Goal: Transaction & Acquisition: Book appointment/travel/reservation

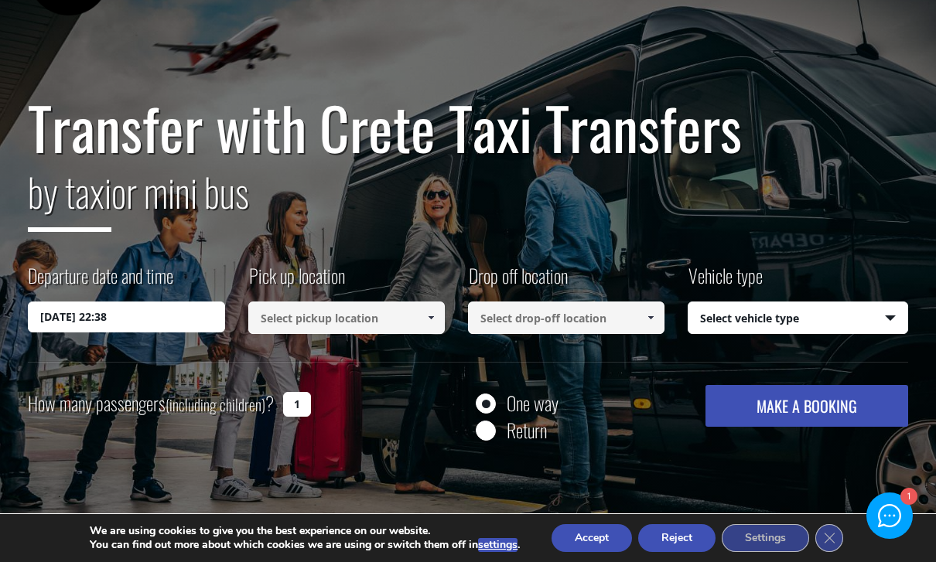
scroll to position [86, 0]
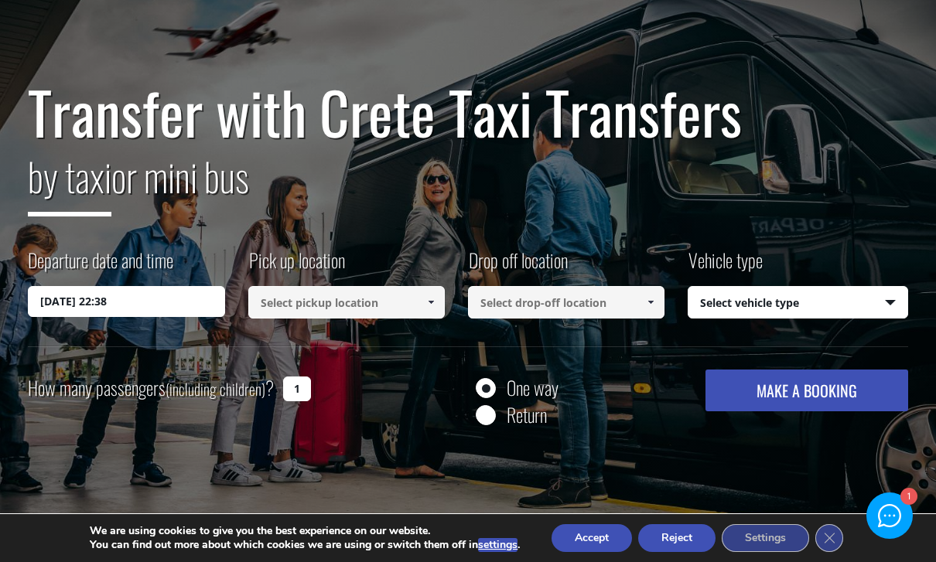
click at [142, 307] on input "17/08/2025 22:38" at bounding box center [126, 301] width 196 height 31
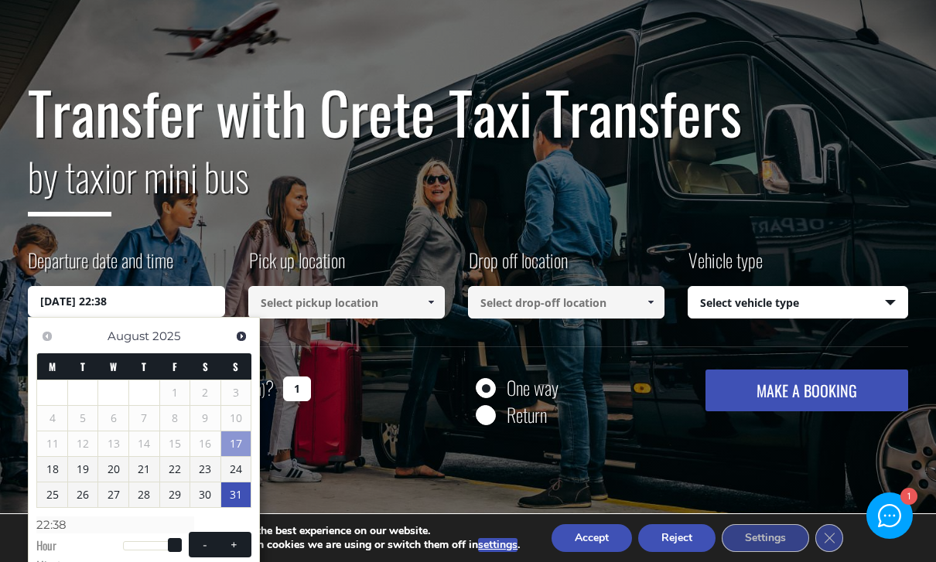
click at [232, 494] on link "31" at bounding box center [236, 495] width 30 height 25
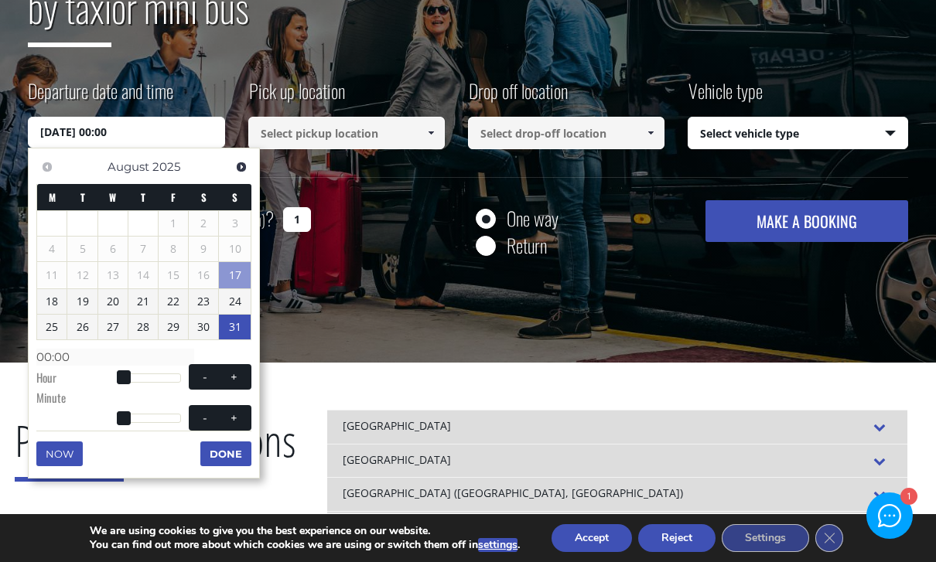
scroll to position [258, 0]
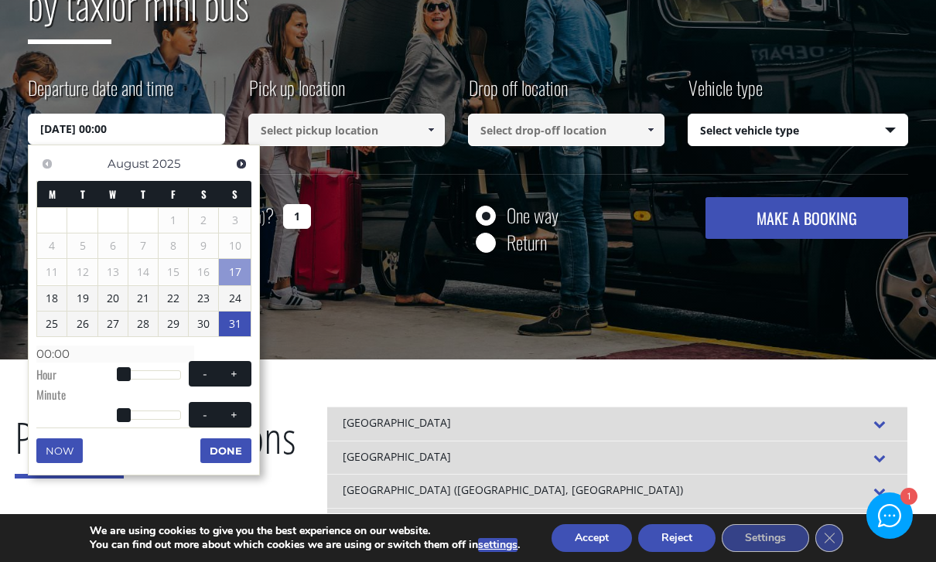
click at [111, 368] on dt "Hour" at bounding box center [79, 377] width 86 height 20
click at [233, 377] on button "+" at bounding box center [234, 374] width 28 height 15
type input "31/08/2025 01:00"
type input "01:00"
click at [230, 375] on span at bounding box center [234, 374] width 12 height 12
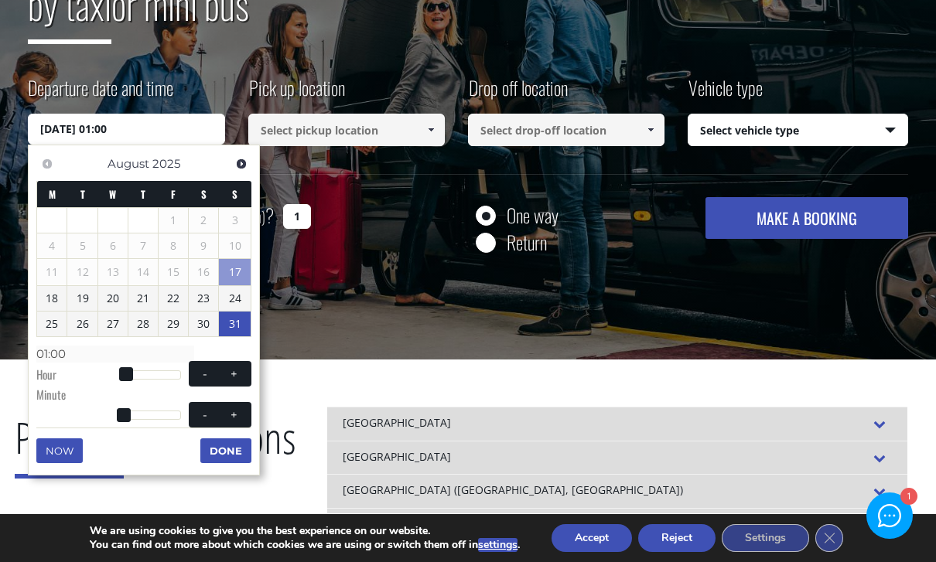
type input "31/08/2025 02:00"
type input "02:00"
click at [229, 374] on span at bounding box center [234, 374] width 12 height 12
type input "31/08/2025 03:00"
type input "03:00"
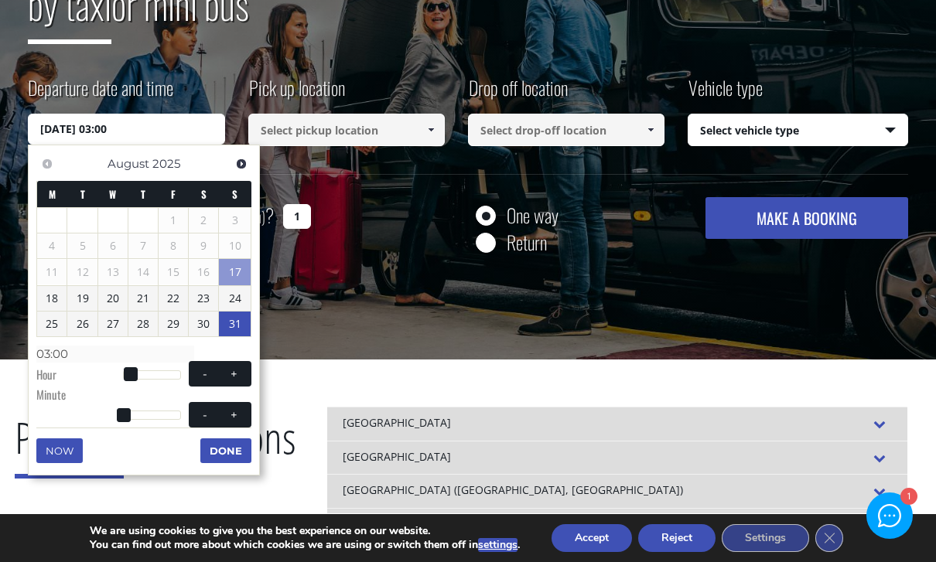
click at [237, 377] on button "+" at bounding box center [234, 374] width 28 height 15
type input "31/08/2025 04:00"
type input "04:00"
click at [239, 379] on span "- +" at bounding box center [220, 374] width 63 height 26
click at [227, 375] on button "+" at bounding box center [234, 374] width 28 height 15
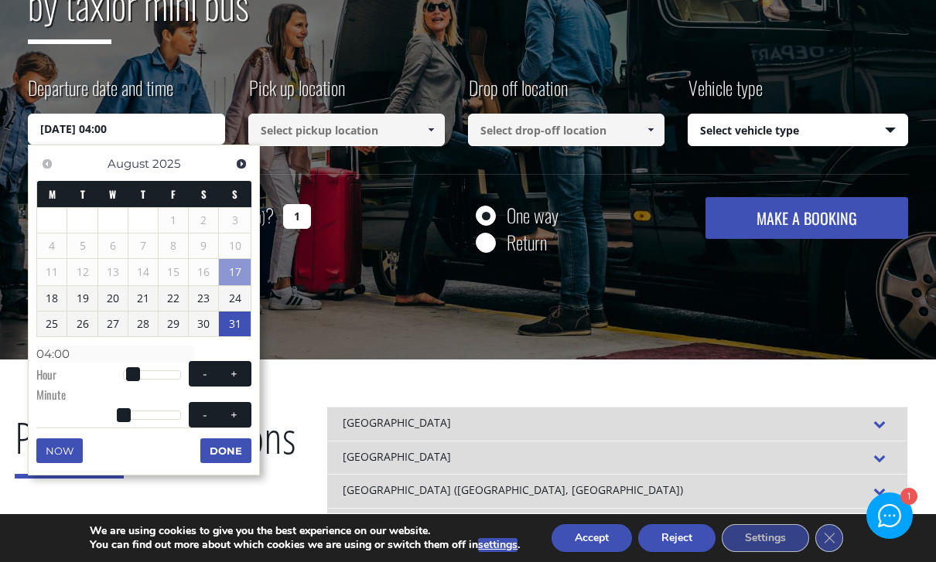
type input "31/08/2025 05:00"
type input "05:00"
click at [231, 380] on span "- +" at bounding box center [220, 374] width 63 height 26
click at [228, 377] on button "+" at bounding box center [234, 374] width 28 height 15
type input "31/08/2025 06:00"
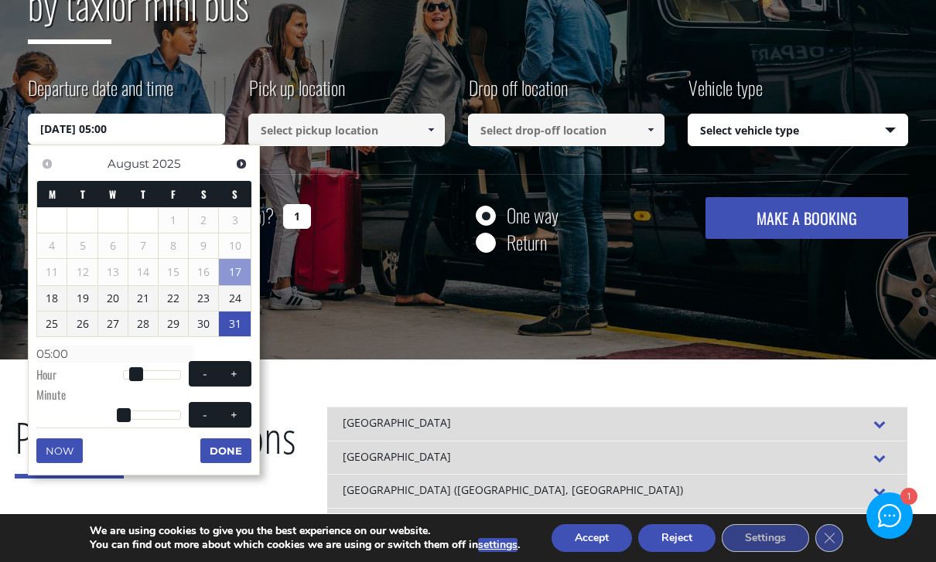
type input "06:00"
click at [230, 378] on span "- +" at bounding box center [220, 374] width 63 height 26
click at [224, 376] on button "+" at bounding box center [234, 374] width 28 height 15
type input "31/08/2025 07:00"
type input "07:00"
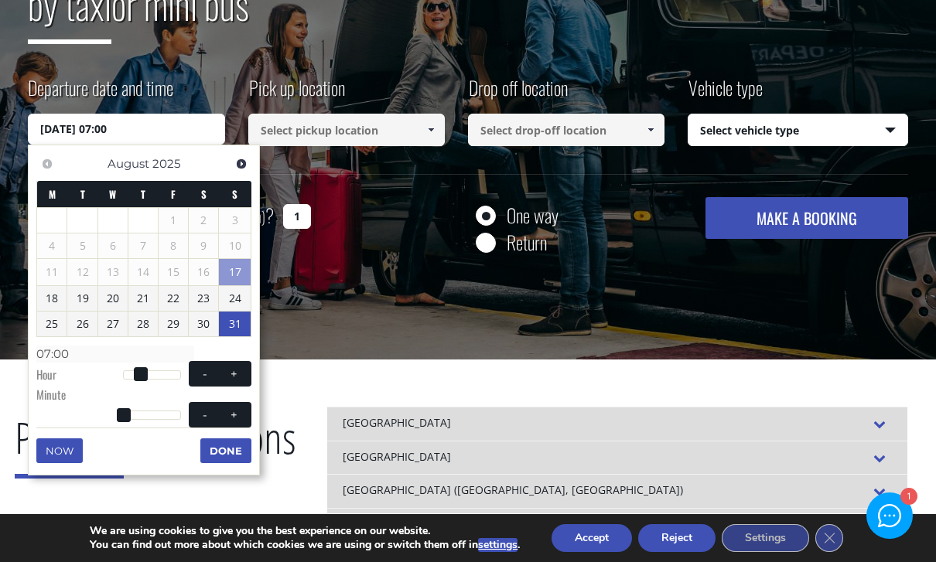
click at [229, 381] on span "- +" at bounding box center [220, 374] width 63 height 26
click at [230, 377] on button "+" at bounding box center [234, 374] width 28 height 15
type input "31/08/2025 08:00"
type input "08:00"
click at [229, 376] on span at bounding box center [234, 374] width 12 height 12
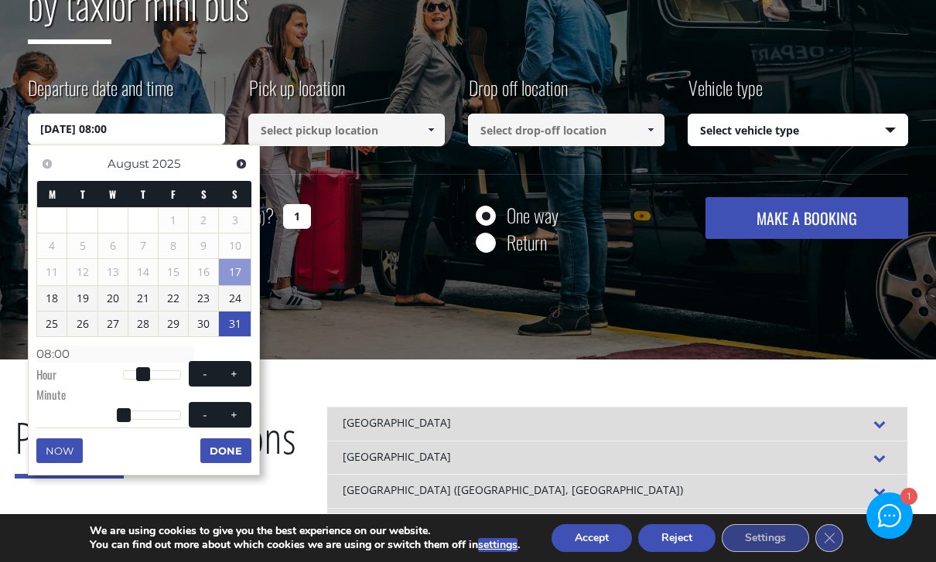
type input "31/08/2025 09:00"
type input "09:00"
click at [224, 374] on button "+" at bounding box center [234, 374] width 28 height 15
type input "31/08/2025 10:00"
type input "10:00"
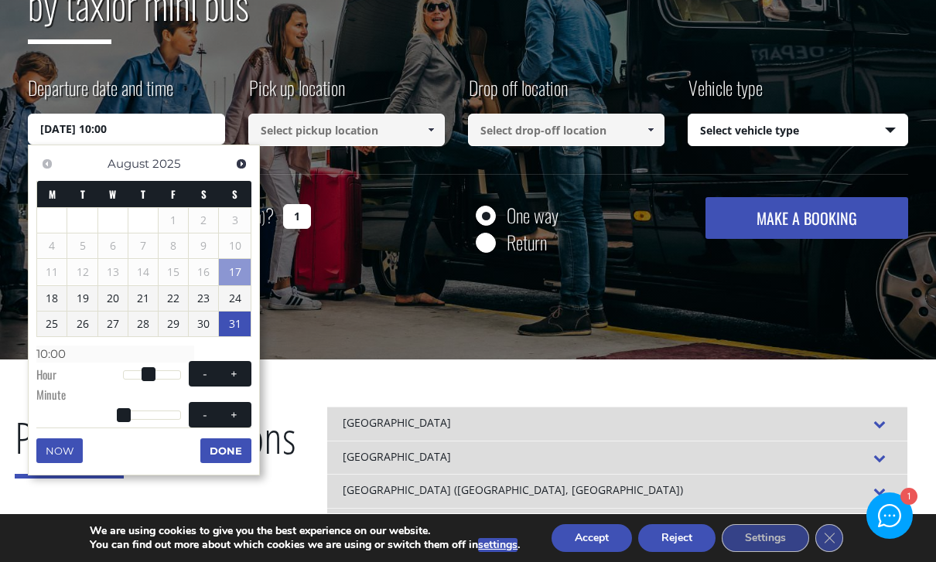
click at [224, 374] on button "+" at bounding box center [234, 374] width 28 height 15
type input "31/08/2025 11:00"
type input "11:00"
click at [233, 373] on span at bounding box center [234, 374] width 12 height 12
type input "31/08/2025 12:00"
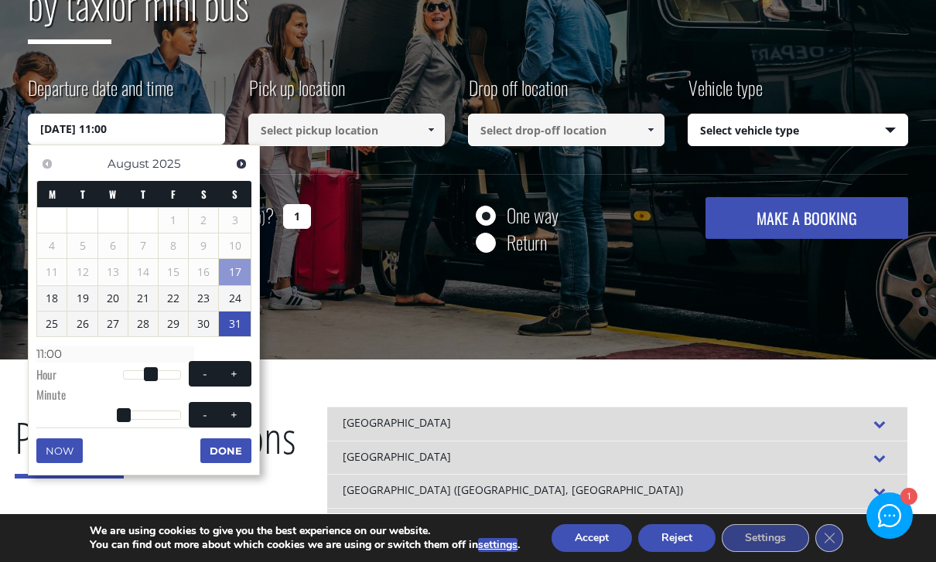
type input "12:00"
click at [233, 373] on span at bounding box center [234, 374] width 12 height 12
type input "31/08/2025 13:00"
type input "13:00"
click at [235, 374] on span at bounding box center [234, 374] width 12 height 12
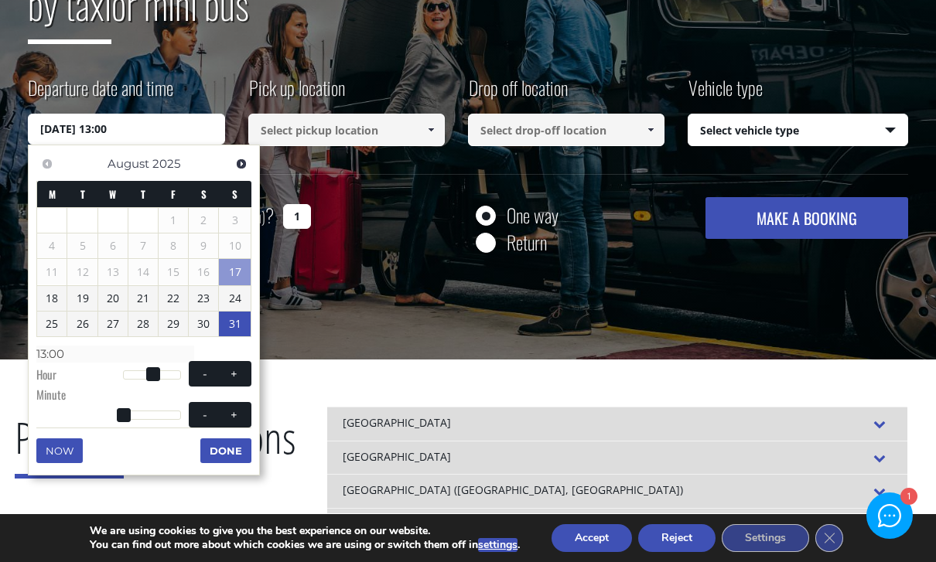
type input "31/08/2025 14:00"
type input "14:00"
click at [235, 374] on span at bounding box center [234, 374] width 12 height 12
type input "31/08/2025 15:00"
type input "15:00"
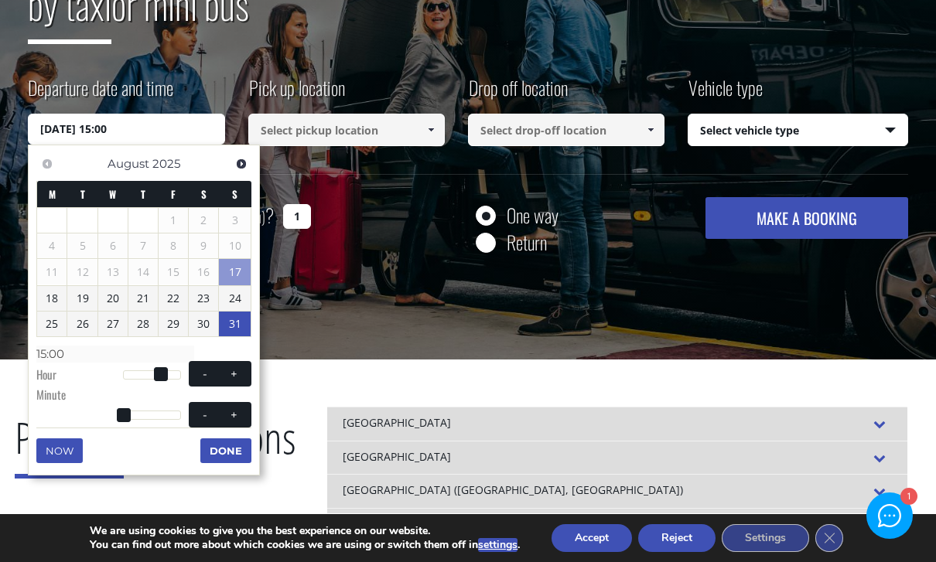
click at [235, 374] on span at bounding box center [234, 374] width 12 height 12
type input "31/08/2025 16:00"
type input "16:00"
click at [235, 374] on span at bounding box center [234, 374] width 12 height 12
type input "31/08/2025 17:00"
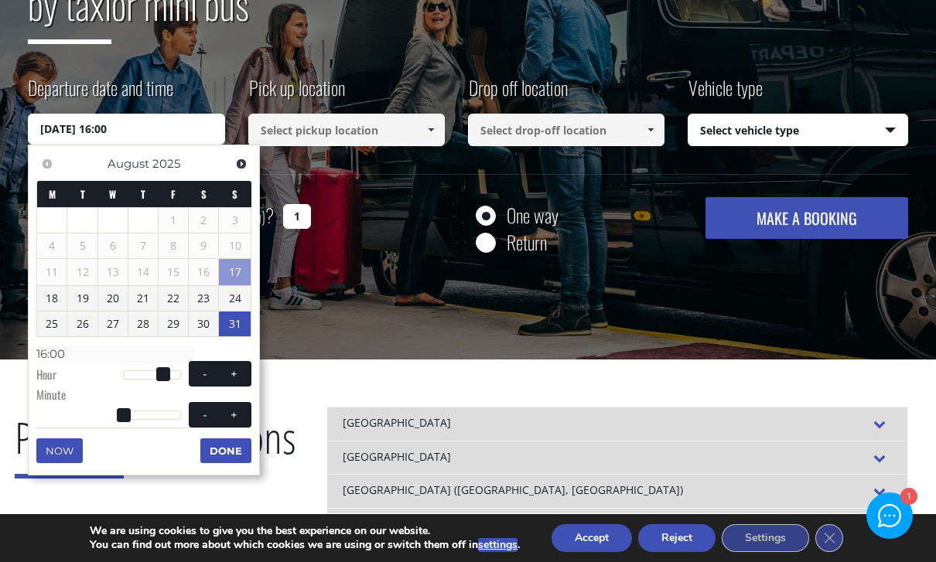
type input "17:00"
click at [235, 373] on span at bounding box center [234, 374] width 12 height 12
type input "31/08/2025 18:00"
type input "18:00"
click at [233, 371] on span at bounding box center [234, 374] width 12 height 12
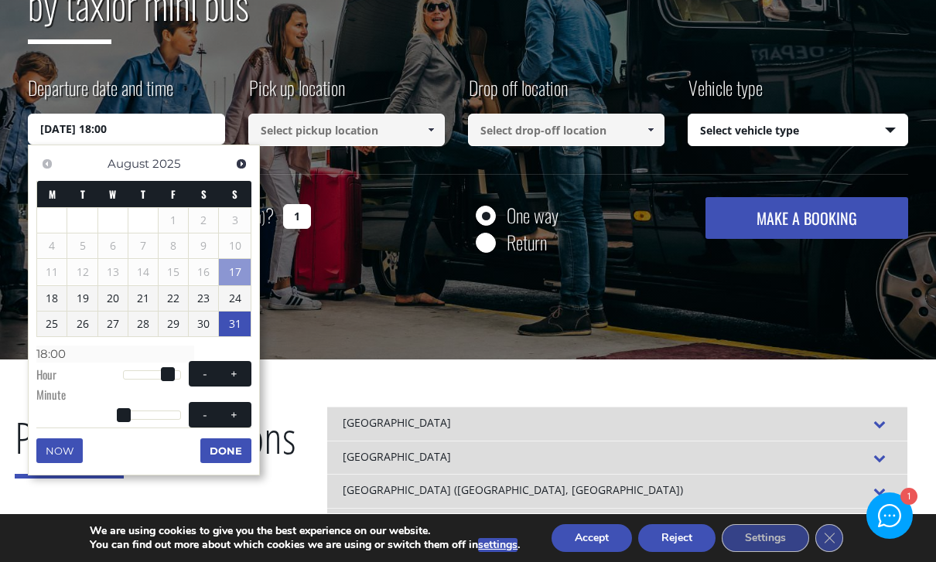
type input "31/08/2025 19:00"
type input "19:00"
click at [233, 371] on span at bounding box center [234, 374] width 12 height 12
type input "31/08/2025 20:00"
type input "20:00"
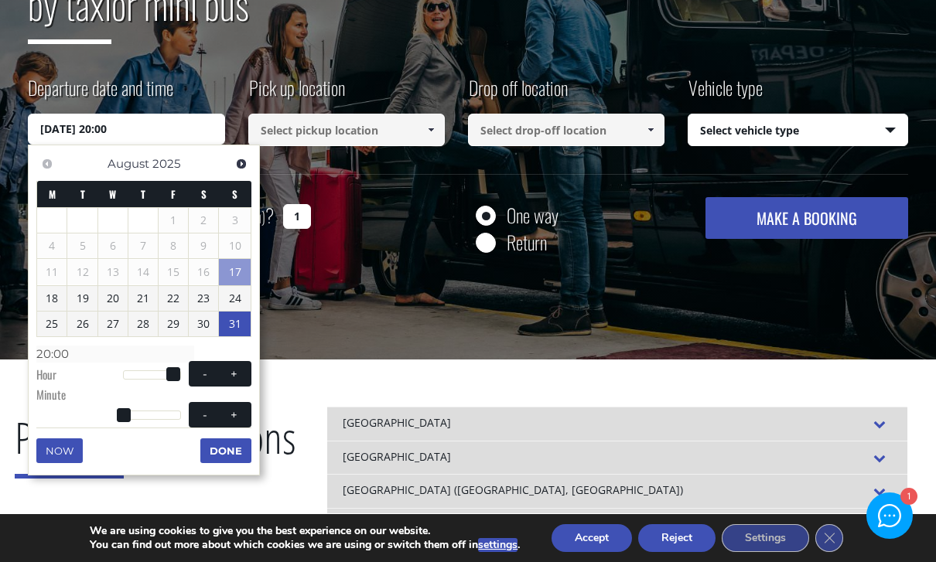
click at [198, 367] on button "-" at bounding box center [205, 374] width 28 height 15
type input "31/08/2025 19:00"
type input "19:00"
click at [219, 447] on button "Done" at bounding box center [225, 451] width 51 height 25
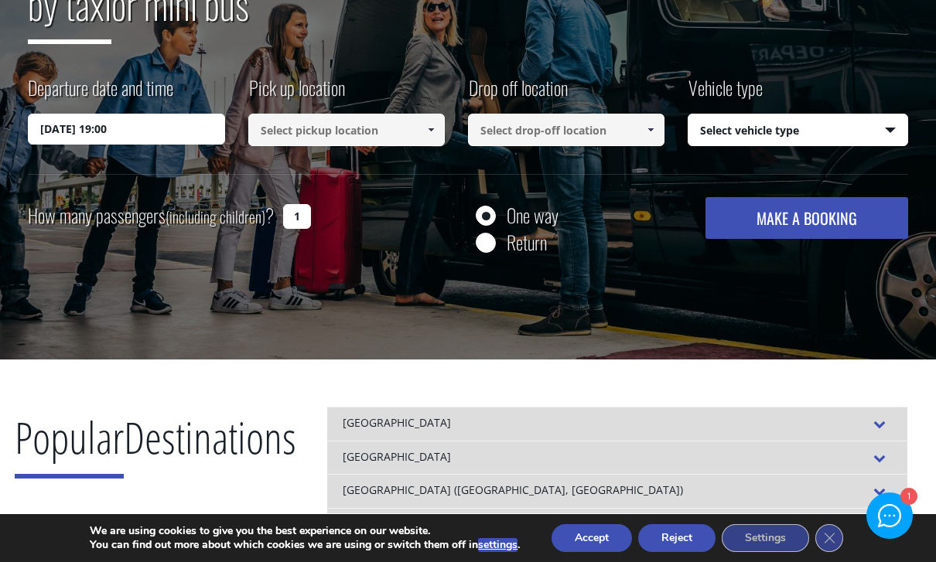
click at [318, 129] on input at bounding box center [346, 130] width 196 height 32
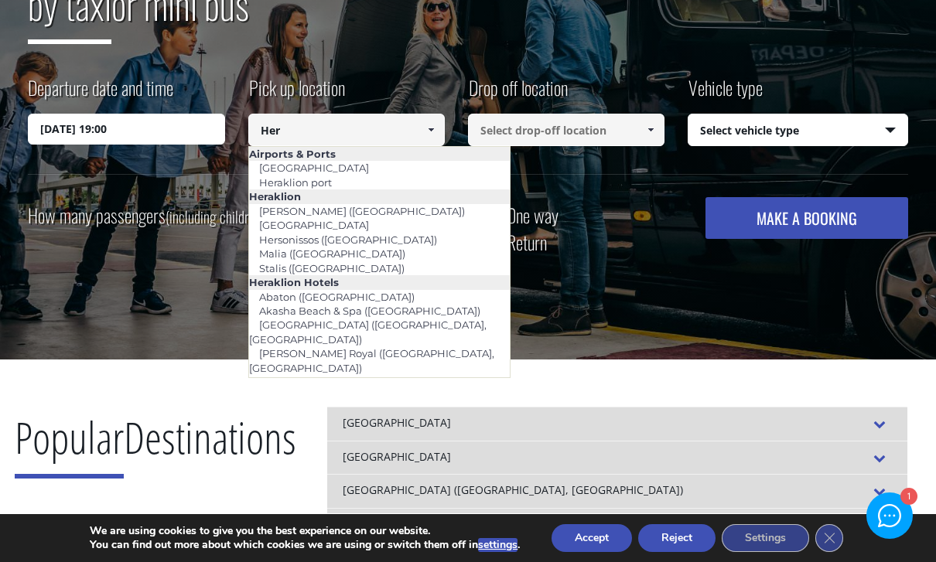
click at [295, 165] on link "[GEOGRAPHIC_DATA]" at bounding box center [314, 168] width 130 height 22
type input "[GEOGRAPHIC_DATA]"
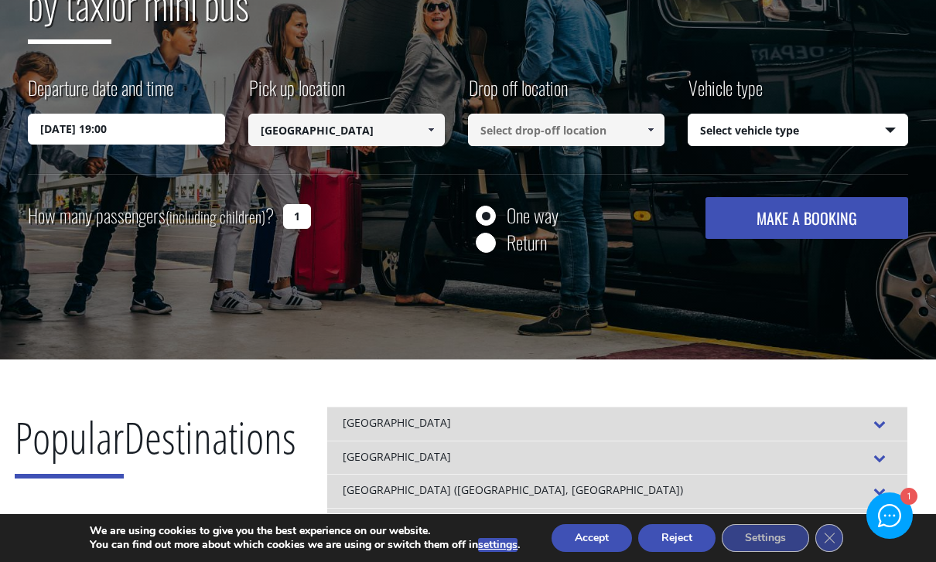
click at [505, 128] on input at bounding box center [566, 130] width 196 height 32
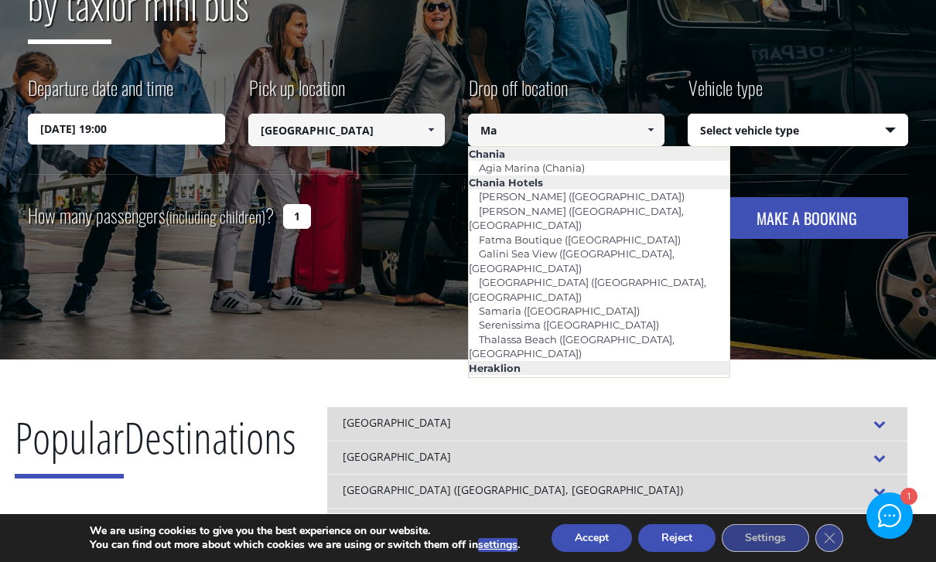
type input "M"
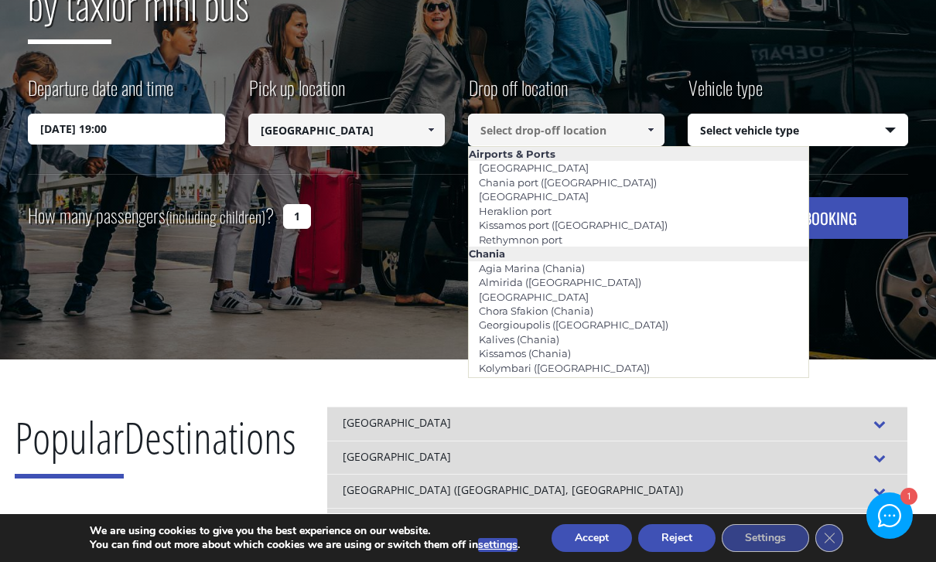
click at [557, 166] on link "Chania airport" at bounding box center [534, 168] width 130 height 22
type input "Chania airport"
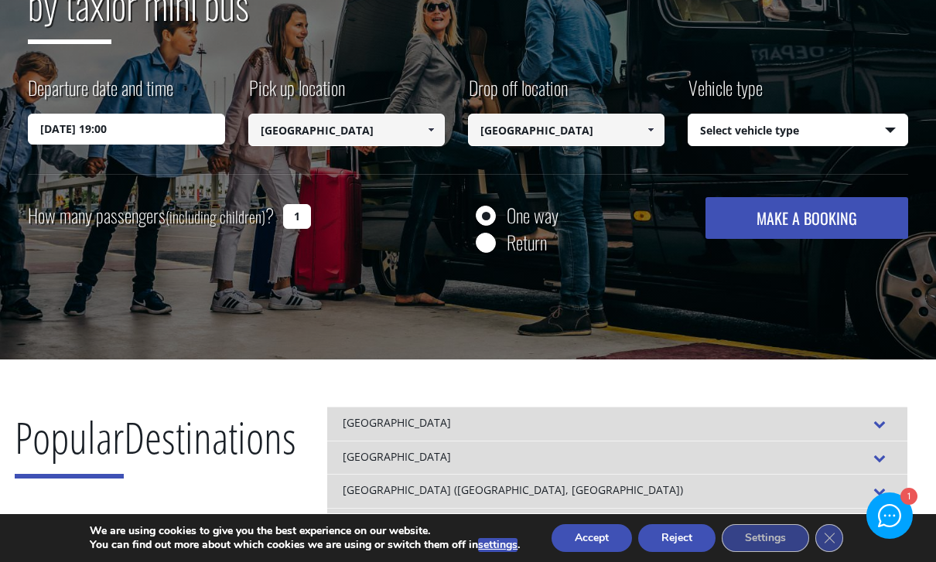
click at [812, 123] on select "Select vehicle type Taxi (4 passengers) Mercedes E Class Mini Van (7 passengers…" at bounding box center [797, 130] width 218 height 32
select select "540"
click at [289, 213] on input "1" at bounding box center [297, 216] width 28 height 25
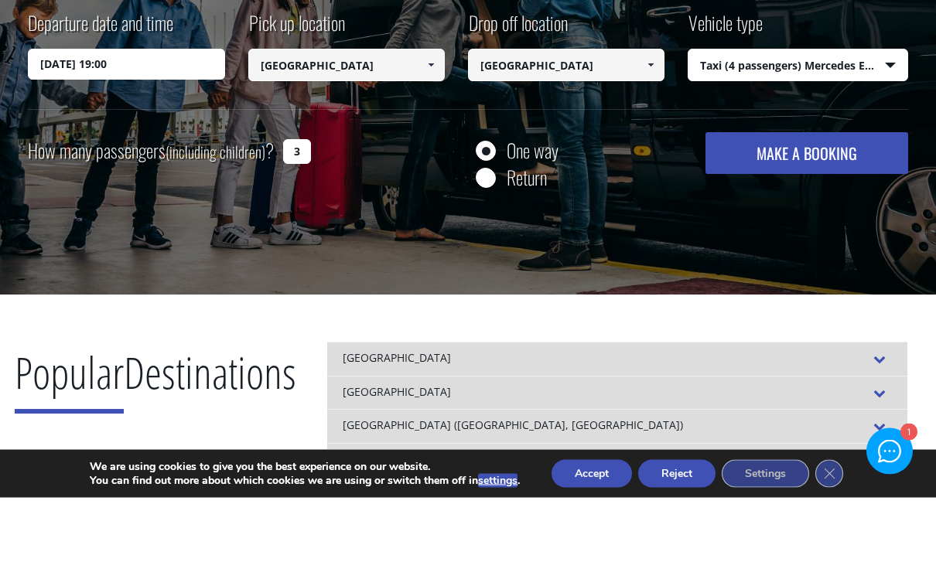
type input "3"
click at [785, 197] on button "MAKE A BOOKING" at bounding box center [806, 218] width 203 height 42
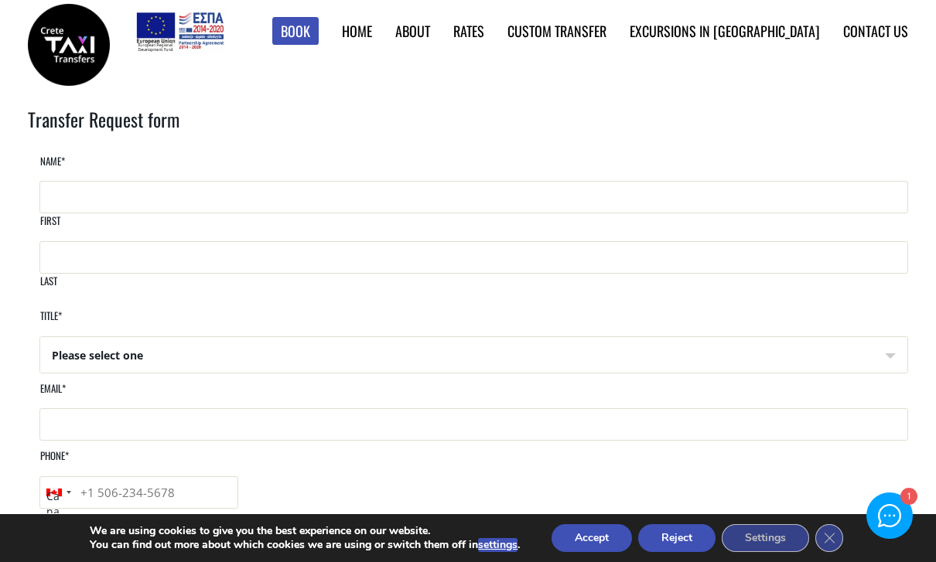
click at [0, 0] on link "Find Rates in Table" at bounding box center [0, 0] width 0 height 0
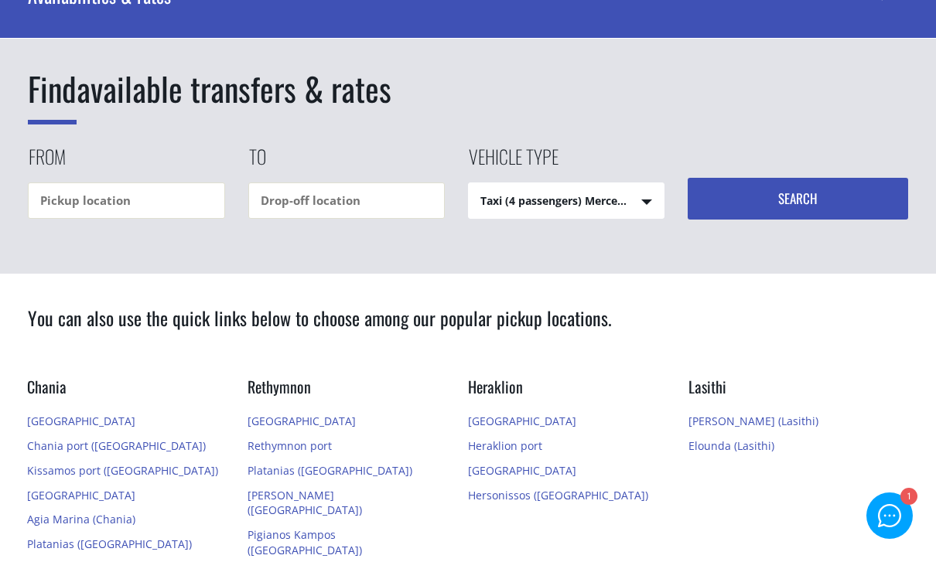
scroll to position [102, 0]
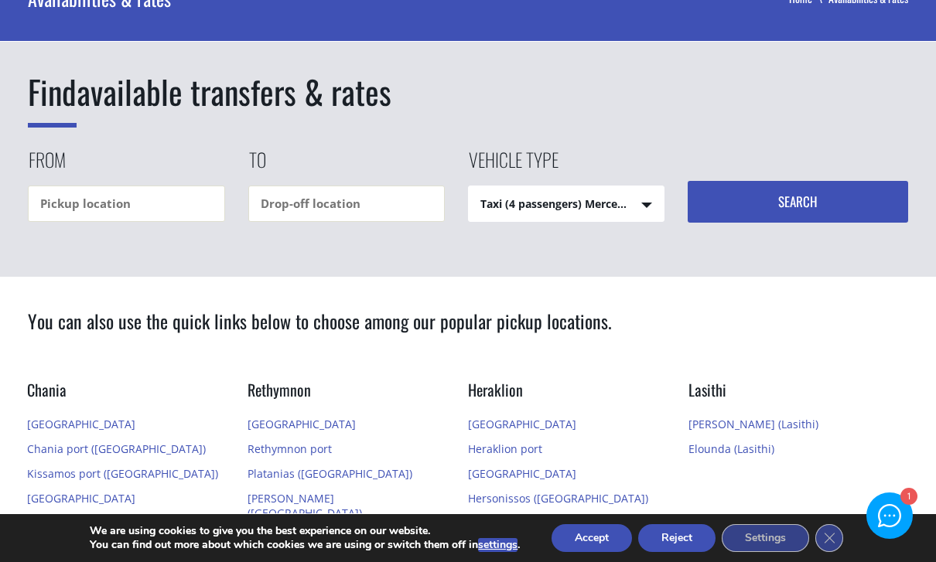
click at [511, 422] on link "[GEOGRAPHIC_DATA]" at bounding box center [522, 424] width 108 height 15
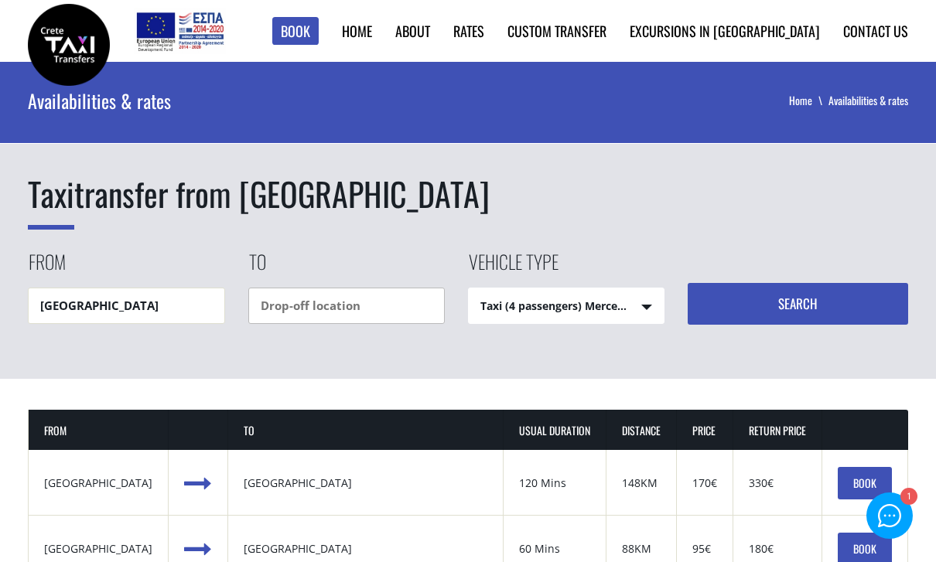
click at [374, 303] on input "text" at bounding box center [346, 306] width 196 height 36
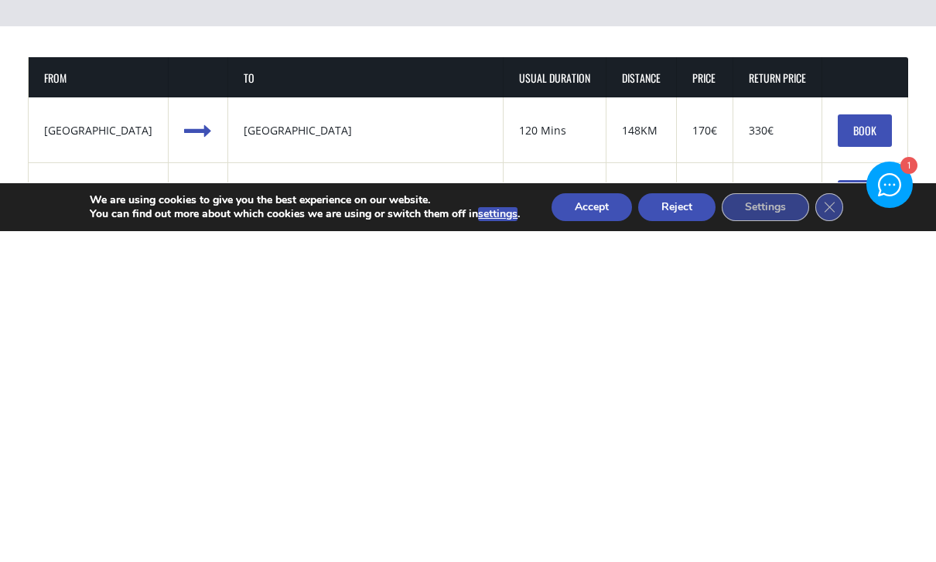
scroll to position [33, 0]
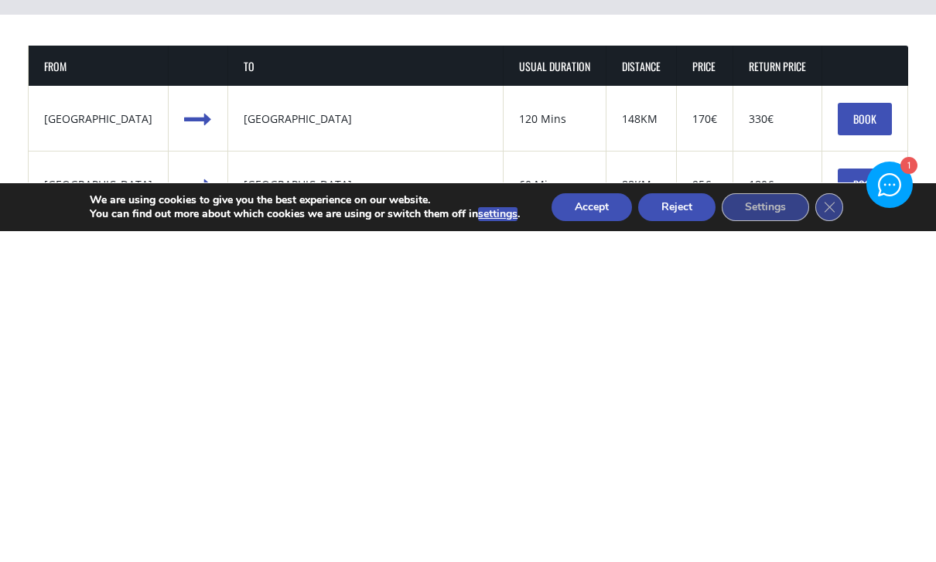
click at [261, 442] on div "Chania city" at bounding box center [365, 449] width 243 height 15
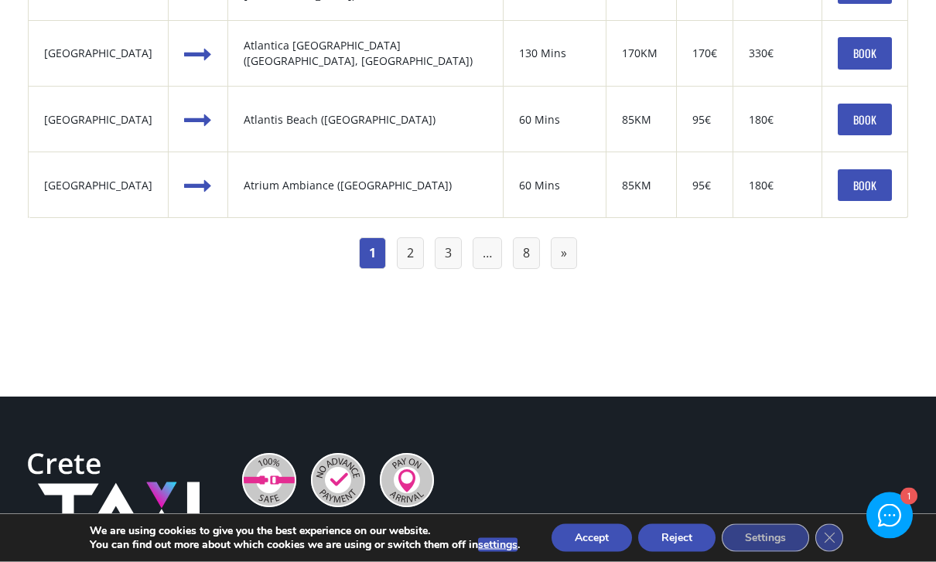
scroll to position [1878, 0]
click at [409, 258] on link "2" at bounding box center [410, 253] width 27 height 32
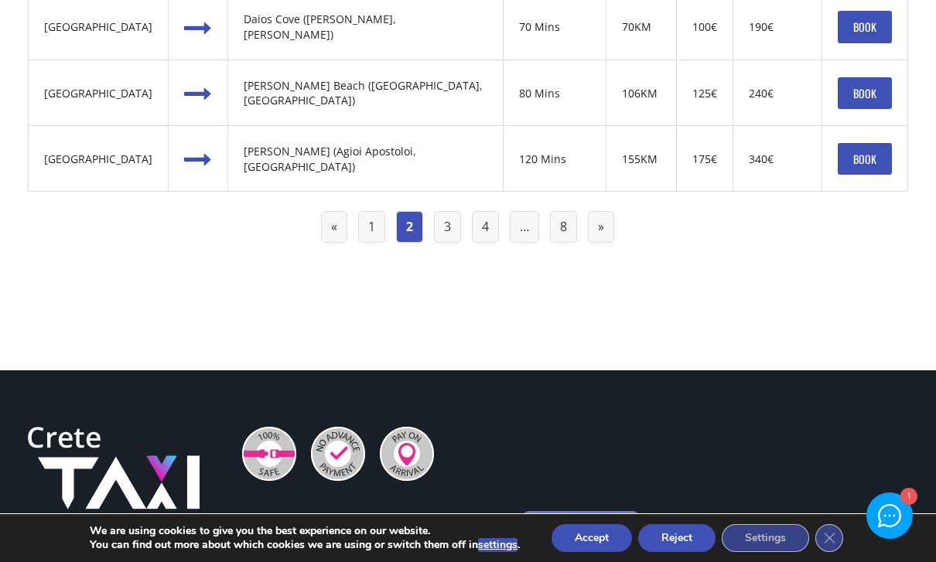
scroll to position [1885, 0]
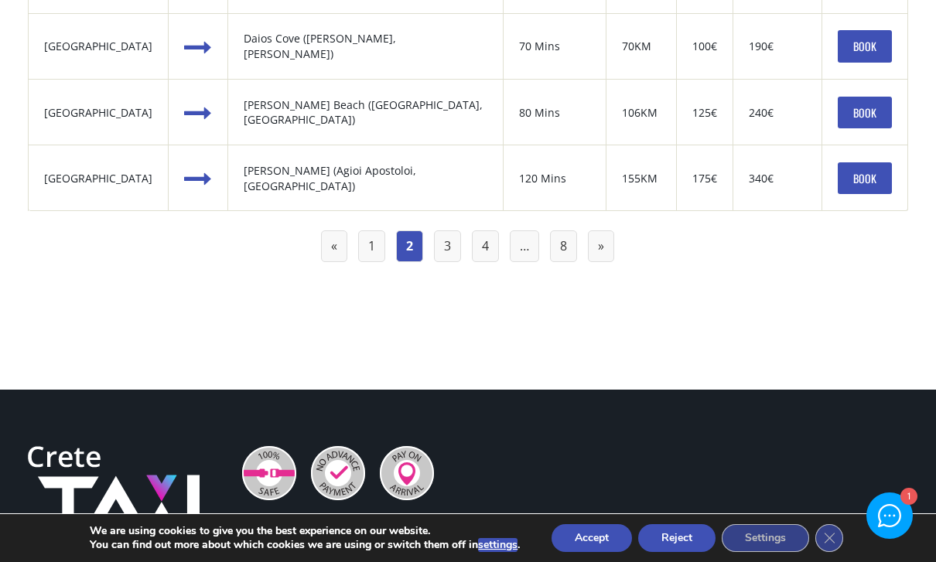
click at [443, 240] on link "3" at bounding box center [447, 247] width 27 height 32
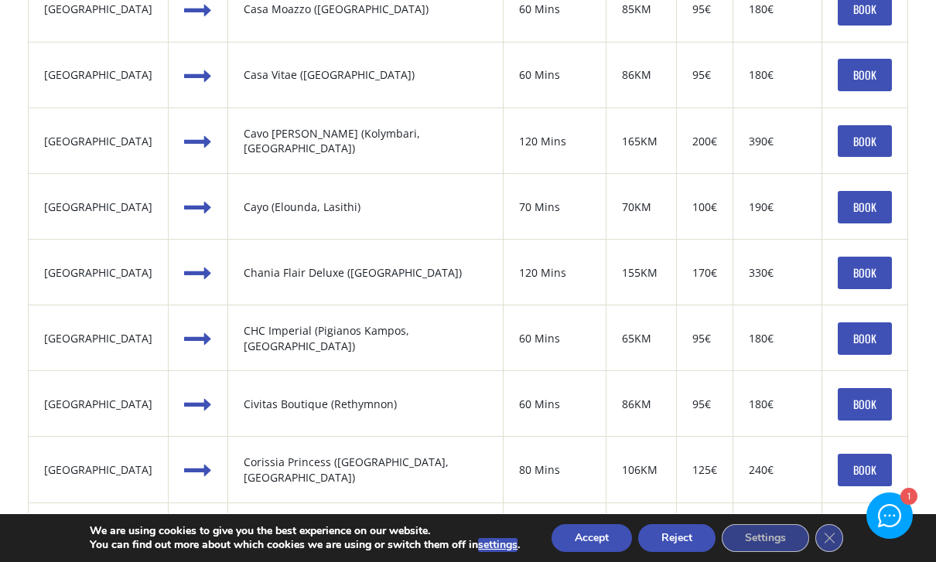
scroll to position [1262, 0]
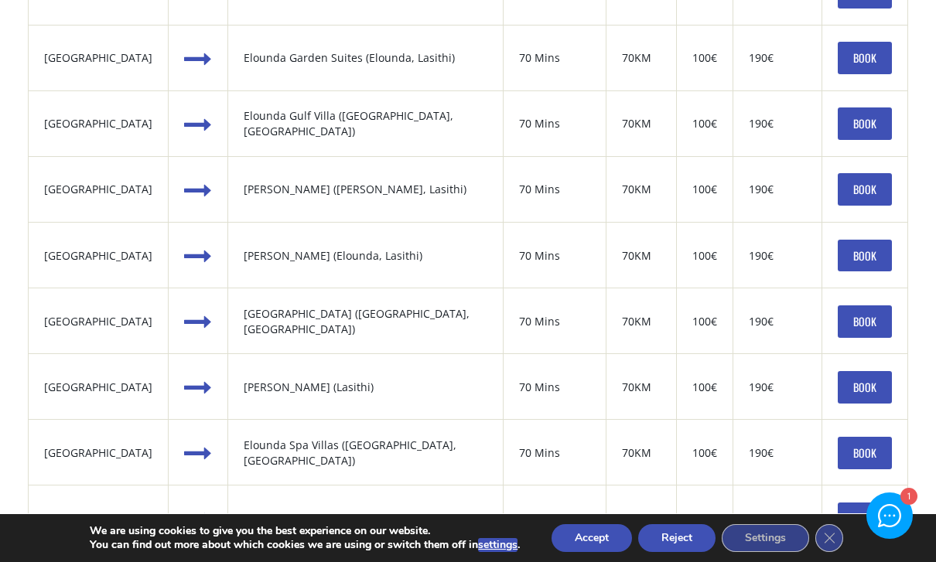
scroll to position [1150, 0]
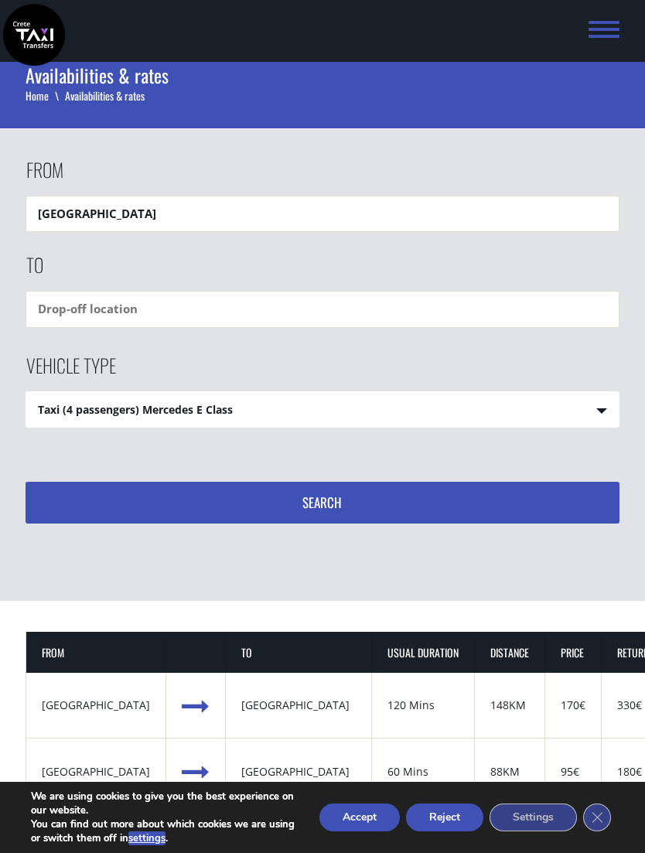
scroll to position [26, 0]
